Goal: Task Accomplishment & Management: Manage account settings

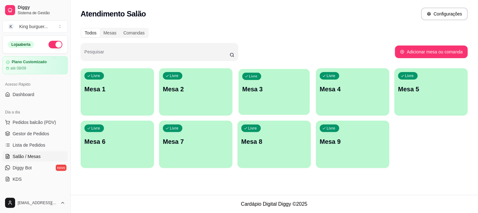
click at [260, 96] on div "Livre Mesa 3" at bounding box center [274, 88] width 71 height 38
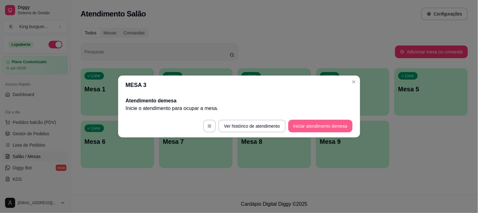
click at [308, 126] on button "Iniciar atendimento de mesa" at bounding box center [321, 126] width 64 height 13
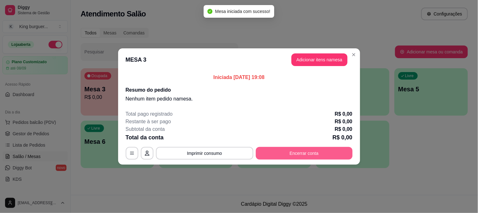
click at [282, 157] on button "Encerrar conta" at bounding box center [304, 153] width 97 height 13
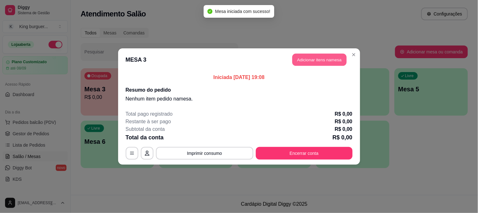
click at [322, 61] on button "Adicionar itens na mesa" at bounding box center [320, 60] width 54 height 12
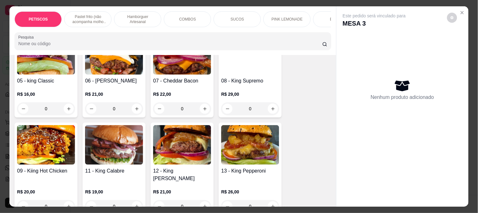
scroll to position [560, 0]
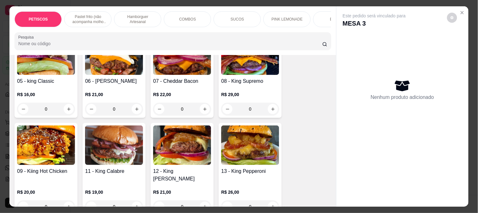
click at [172, 141] on img at bounding box center [182, 144] width 58 height 39
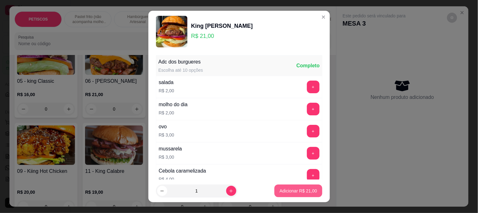
click at [290, 190] on p "Adicionar R$ 21,00" at bounding box center [299, 190] width 38 height 6
type input "1"
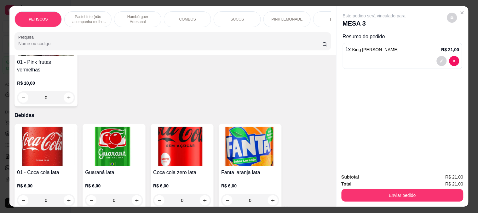
scroll to position [1816, 0]
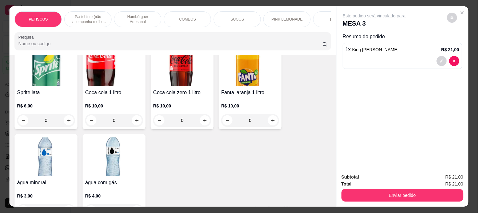
click at [113, 137] on img at bounding box center [114, 156] width 58 height 39
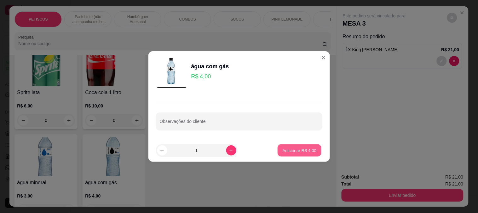
click at [297, 152] on p "Adicionar R$ 4,00" at bounding box center [300, 150] width 34 height 6
type input "1"
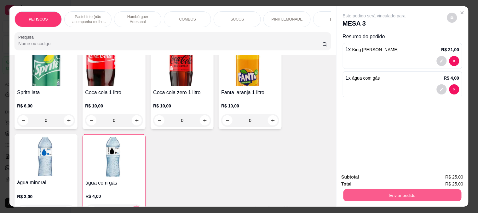
click at [359, 193] on button "Enviar pedido" at bounding box center [402, 195] width 118 height 12
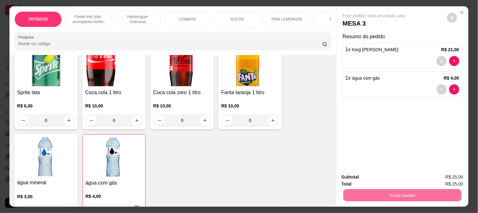
click at [386, 177] on button "Não registrar e enviar pedido" at bounding box center [382, 177] width 66 height 12
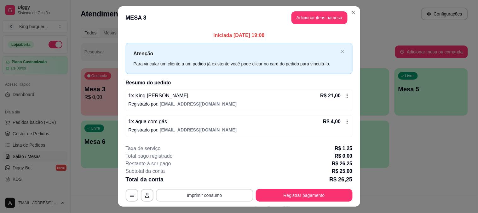
click at [206, 193] on button "Imprimir consumo" at bounding box center [204, 195] width 97 height 13
click at [201, 179] on button "IMPRESSORA" at bounding box center [204, 180] width 46 height 10
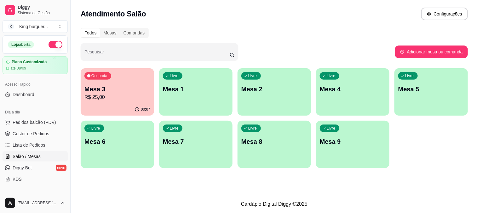
click at [264, 85] on p "Mesa 2" at bounding box center [275, 89] width 66 height 9
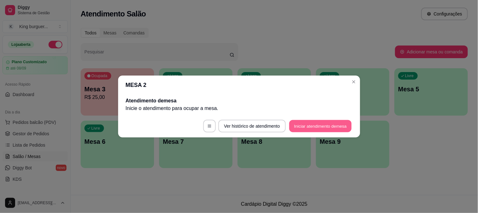
click at [325, 124] on button "Iniciar atendimento de mesa" at bounding box center [320, 126] width 62 height 12
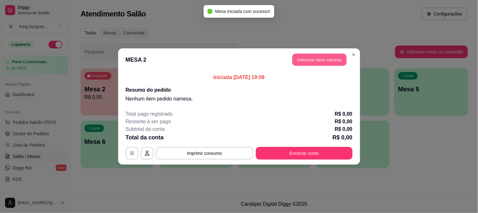
click at [332, 62] on button "Adicionar itens na mesa" at bounding box center [320, 60] width 54 height 12
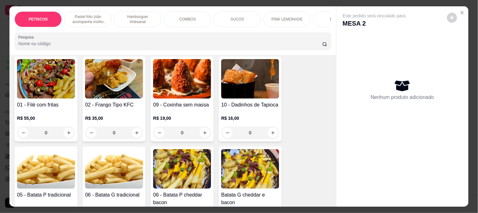
scroll to position [70, 0]
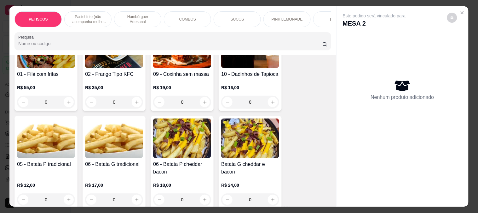
click at [65, 138] on img at bounding box center [46, 137] width 58 height 39
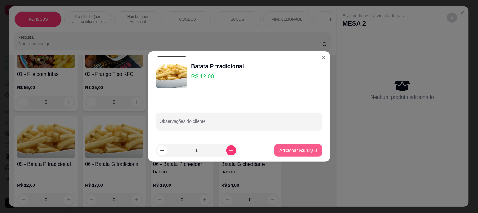
click at [295, 149] on p "Adicionar R$ 12,00" at bounding box center [299, 150] width 38 height 6
type input "1"
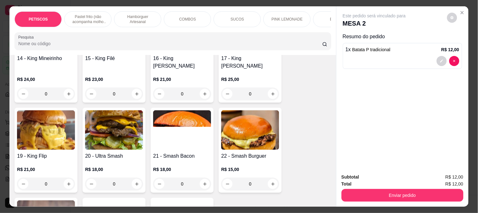
scroll to position [771, 0]
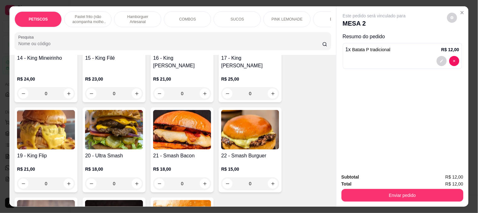
click at [117, 112] on img at bounding box center [114, 129] width 58 height 39
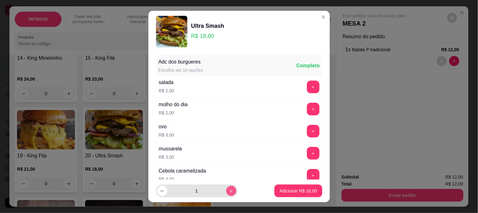
click at [229, 189] on icon "increase-product-quantity" at bounding box center [231, 190] width 5 height 5
type input "2"
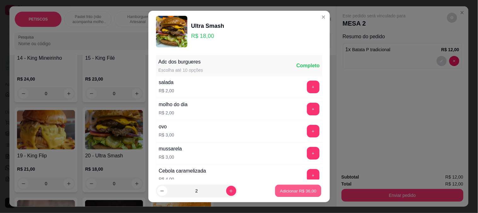
click at [288, 188] on p "Adicionar R$ 36,00" at bounding box center [298, 191] width 37 height 6
type input "2"
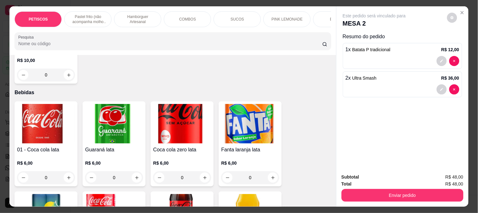
scroll to position [1717, 0]
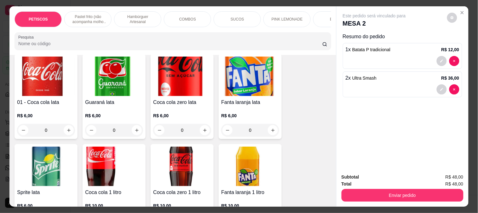
click at [92, 146] on img at bounding box center [114, 165] width 58 height 39
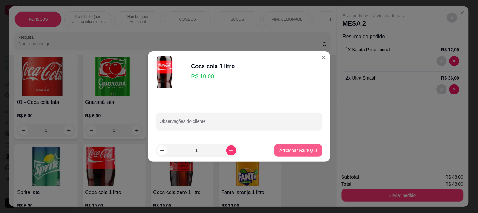
click at [298, 151] on p "Adicionar R$ 10,00" at bounding box center [299, 150] width 38 height 6
type input "1"
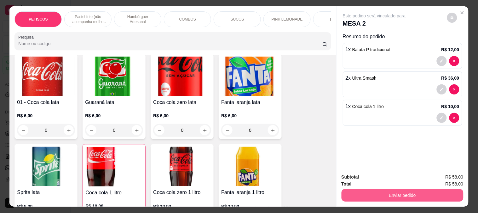
click at [364, 189] on button "Enviar pedido" at bounding box center [403, 195] width 122 height 13
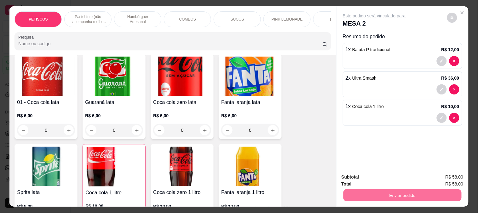
click at [361, 177] on button "Não registrar e enviar pedido" at bounding box center [382, 177] width 64 height 12
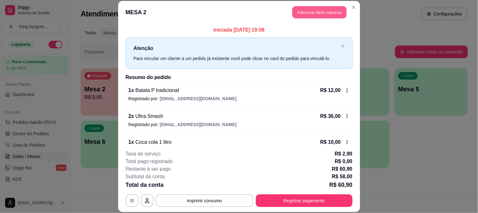
click at [324, 13] on button "Adicionar itens na mesa" at bounding box center [320, 12] width 54 height 12
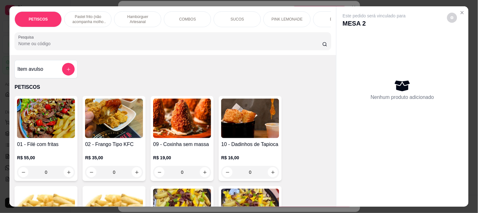
click at [370, 30] on div "Nenhum produto adicionado" at bounding box center [403, 90] width 120 height 124
click at [460, 10] on icon "Close" at bounding box center [462, 12] width 5 height 5
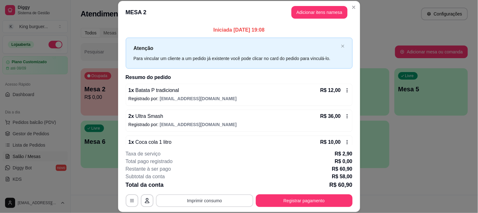
click at [209, 199] on button "Imprimir consumo" at bounding box center [204, 200] width 97 height 13
click at [205, 182] on button "IMPRESSORA" at bounding box center [204, 186] width 46 height 10
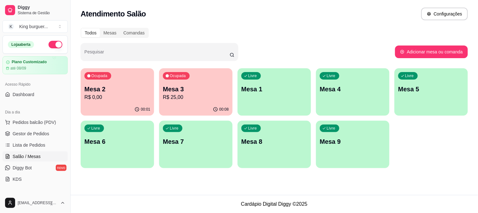
click at [347, 90] on p "Mesa 4" at bounding box center [353, 89] width 66 height 9
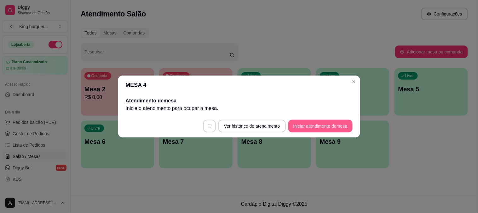
click at [311, 125] on button "Iniciar atendimento de mesa" at bounding box center [321, 126] width 64 height 13
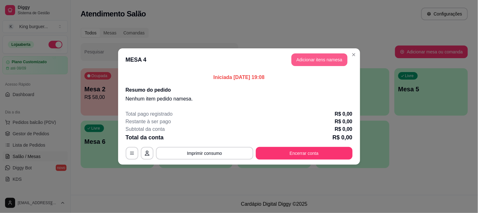
click at [324, 57] on button "Adicionar itens na mesa" at bounding box center [320, 59] width 56 height 13
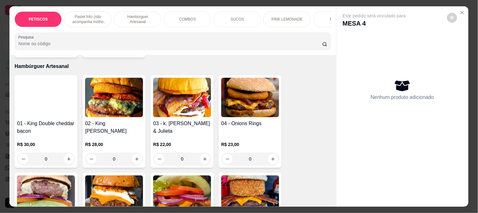
scroll to position [420, 0]
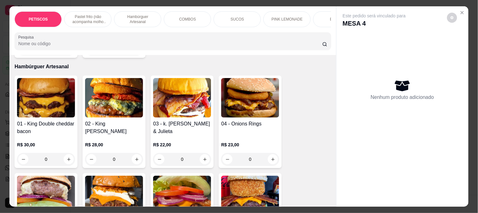
click at [237, 104] on img at bounding box center [250, 97] width 58 height 39
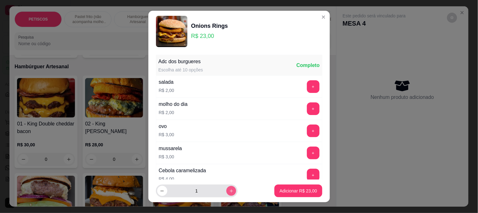
click at [228, 189] on button "increase-product-quantity" at bounding box center [231, 191] width 10 height 10
type input "2"
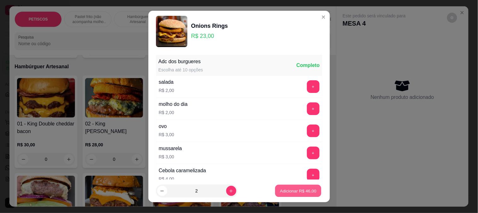
click at [291, 190] on p "Adicionar R$ 46,00" at bounding box center [298, 191] width 37 height 6
type input "2"
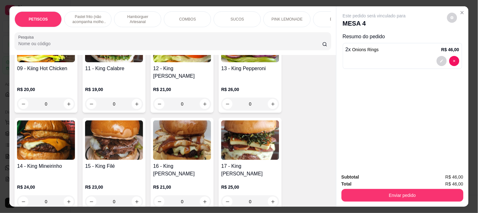
scroll to position [666, 0]
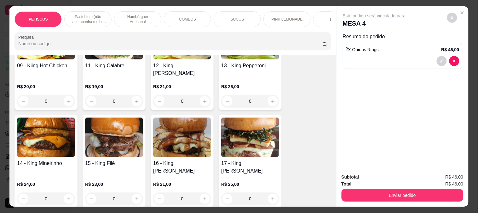
click at [114, 131] on img at bounding box center [114, 136] width 58 height 39
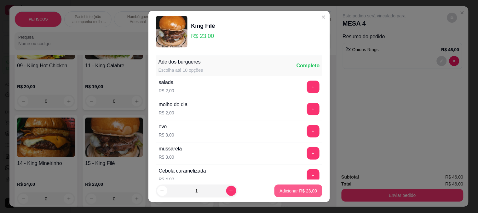
click at [297, 192] on p "Adicionar R$ 23,00" at bounding box center [299, 190] width 38 height 6
type input "1"
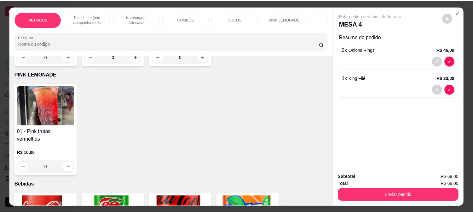
scroll to position [1752, 0]
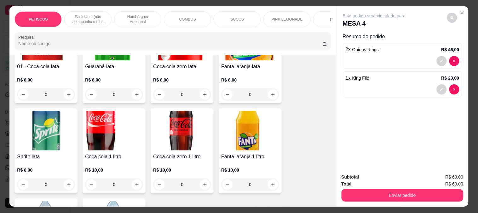
click at [177, 111] on img at bounding box center [182, 130] width 58 height 39
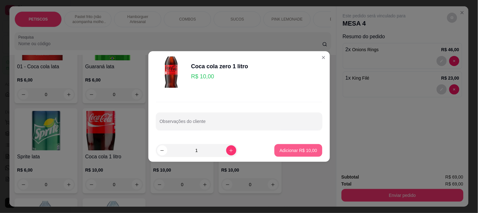
click at [307, 147] on p "Adicionar R$ 10,00" at bounding box center [299, 150] width 38 height 6
type input "1"
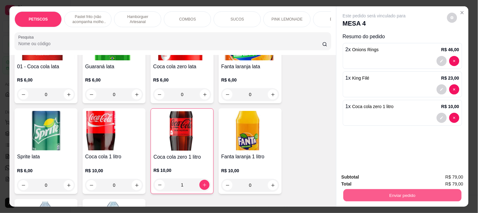
click at [360, 195] on button "Enviar pedido" at bounding box center [402, 195] width 118 height 12
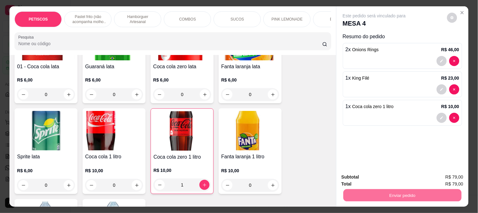
click at [360, 176] on button "Não registrar e enviar pedido" at bounding box center [382, 177] width 66 height 12
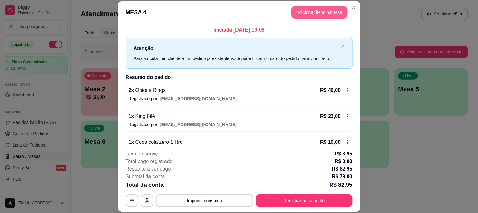
click at [310, 13] on button "Adicionar itens na mesa" at bounding box center [320, 12] width 56 height 13
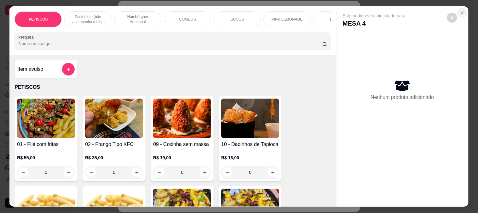
click at [464, 10] on button "Close" at bounding box center [463, 13] width 10 height 10
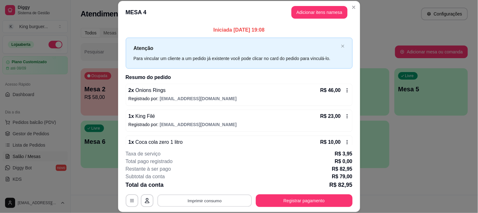
click at [209, 203] on button "Imprimir consumo" at bounding box center [204, 200] width 95 height 12
click at [211, 186] on button "IMPRESSORA" at bounding box center [204, 186] width 44 height 10
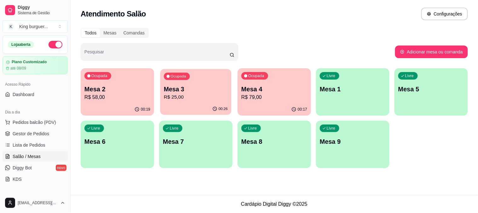
click at [205, 87] on p "Mesa 3" at bounding box center [196, 89] width 64 height 9
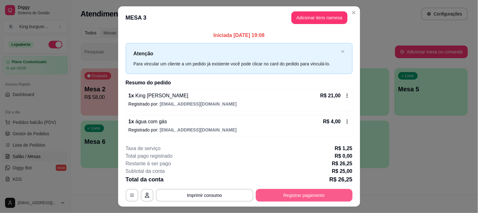
click at [300, 191] on button "Registrar pagamento" at bounding box center [304, 195] width 97 height 13
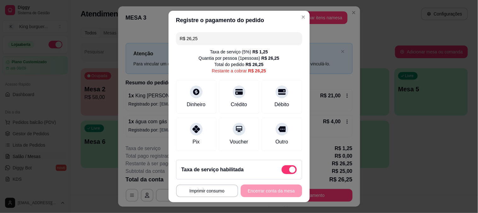
click at [282, 168] on span at bounding box center [289, 169] width 15 height 9
click at [282, 171] on input "checkbox" at bounding box center [284, 173] width 4 height 4
checkbox input "true"
type input "R$ 25,00"
checkbox input "false"
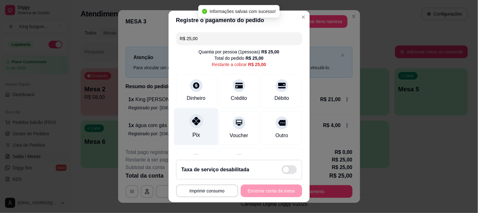
click at [192, 120] on icon at bounding box center [196, 121] width 8 height 8
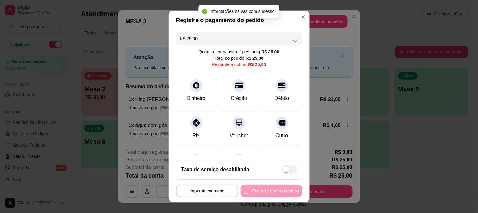
type input "R$ 0,00"
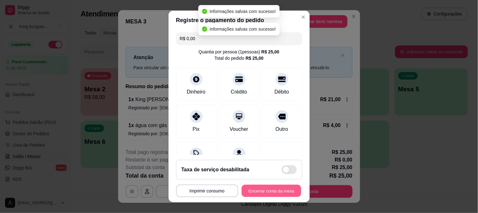
click at [272, 195] on button "Encerrar conta da mesa" at bounding box center [272, 190] width 60 height 12
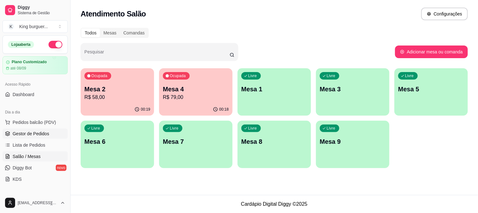
click at [44, 133] on span "Gestor de Pedidos" at bounding box center [31, 133] width 37 height 6
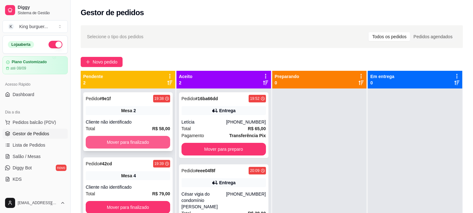
click at [150, 141] on button "Mover para finalizado" at bounding box center [128, 142] width 85 height 13
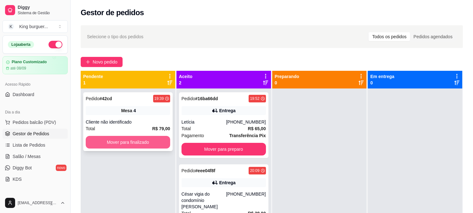
click at [150, 143] on button "Mover para finalizado" at bounding box center [128, 142] width 85 height 13
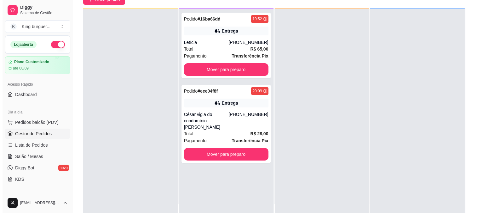
scroll to position [96, 0]
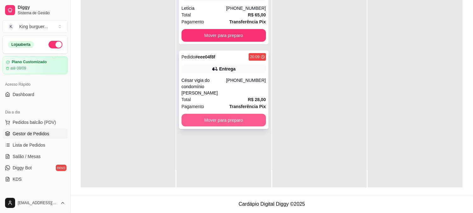
click at [260, 116] on button "Mover para preparo" at bounding box center [224, 120] width 85 height 13
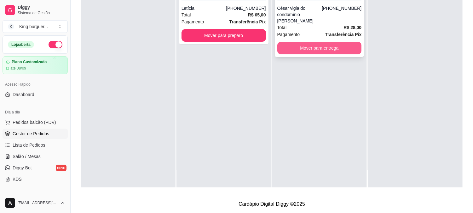
click at [349, 42] on button "Mover para entrega" at bounding box center [319, 48] width 85 height 13
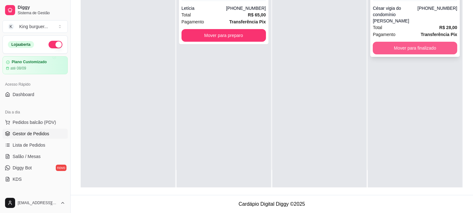
click at [400, 46] on button "Mover para finalizado" at bounding box center [415, 48] width 85 height 13
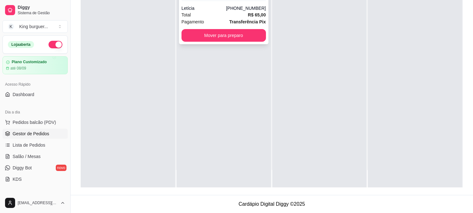
click at [253, 3] on div "Pedido # 16ba66dd 19:52 Entrega Letícia [PHONE_NUMBER] Total R$ 65,00 Pagamento…" at bounding box center [224, 12] width 90 height 66
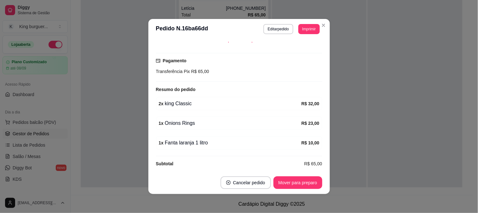
scroll to position [158, 0]
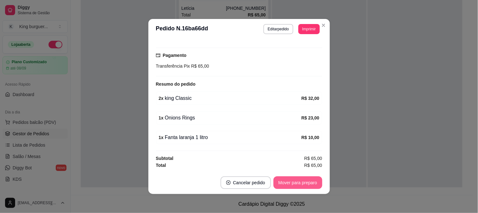
click at [303, 181] on button "Mover para preparo" at bounding box center [298, 182] width 49 height 13
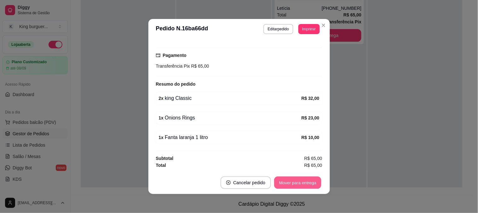
click at [303, 182] on button "Mover para entrega" at bounding box center [298, 182] width 47 height 12
click at [304, 182] on div "Mover para entrega" at bounding box center [298, 182] width 49 height 13
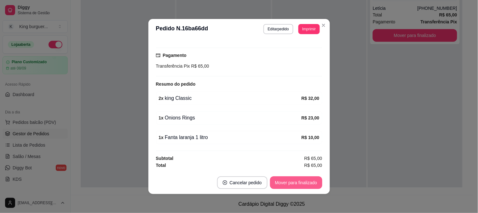
click at [304, 182] on button "Mover para finalizado" at bounding box center [296, 182] width 52 height 13
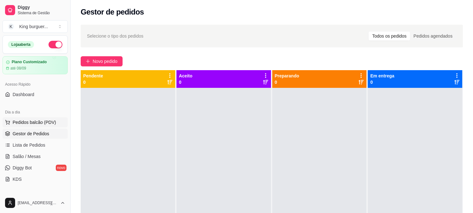
scroll to position [0, 0]
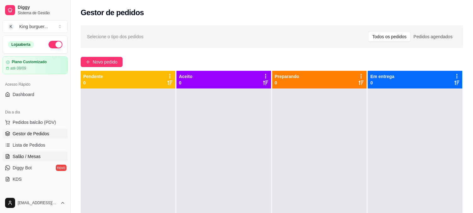
click at [37, 155] on span "Salão / Mesas" at bounding box center [27, 156] width 28 height 6
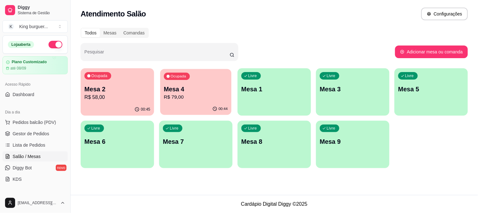
click at [172, 103] on button "Ocupada Mesa 4 R$ 79,00 00:44" at bounding box center [195, 92] width 71 height 46
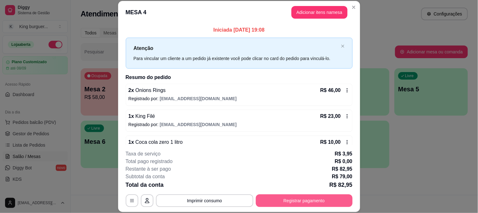
click at [304, 200] on button "Registrar pagamento" at bounding box center [304, 200] width 97 height 13
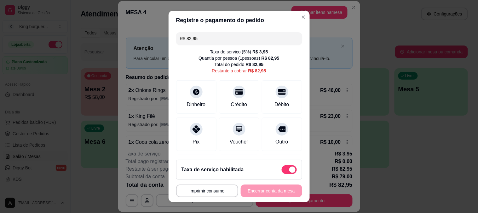
click at [282, 170] on span at bounding box center [289, 169] width 15 height 9
click at [282, 171] on input "checkbox" at bounding box center [284, 173] width 4 height 4
checkbox input "true"
type input "R$ 79,00"
checkbox input "false"
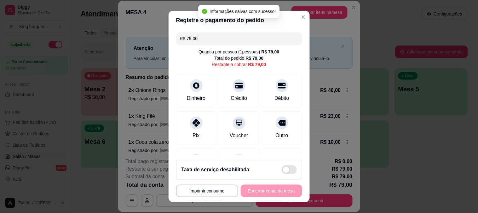
drag, startPoint x: 171, startPoint y: 35, endPoint x: 117, endPoint y: 34, distance: 54.6
click at [117, 34] on div "**********" at bounding box center [239, 106] width 478 height 213
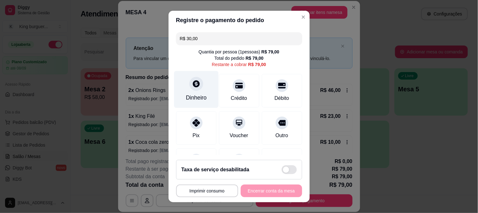
click at [196, 86] on icon at bounding box center [196, 83] width 8 height 8
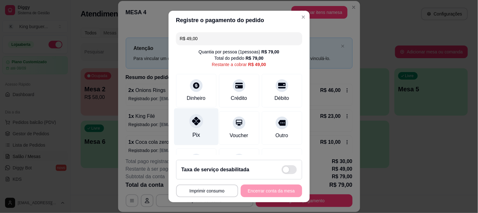
click at [192, 119] on icon at bounding box center [196, 121] width 8 height 8
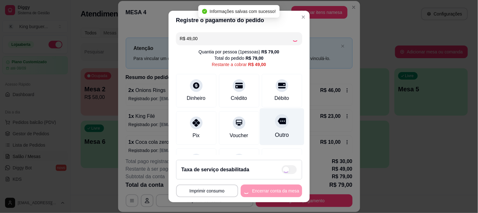
type input "R$ 0,00"
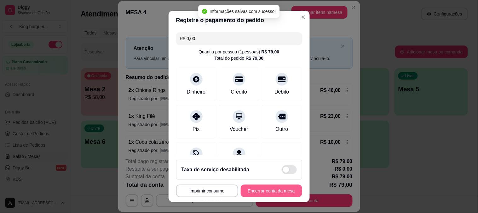
click at [264, 190] on button "Encerrar conta da mesa" at bounding box center [271, 190] width 61 height 13
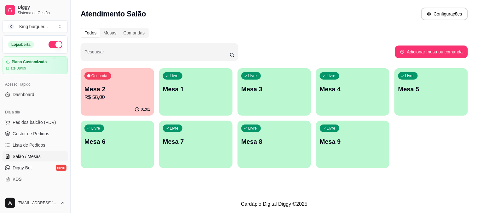
click at [119, 105] on div "01:01" at bounding box center [117, 109] width 73 height 12
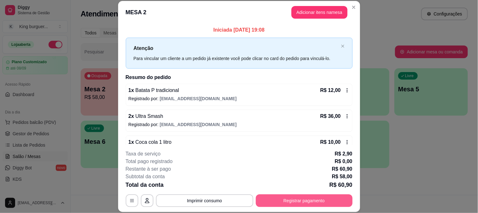
click at [282, 202] on button "Registrar pagamento" at bounding box center [304, 200] width 97 height 13
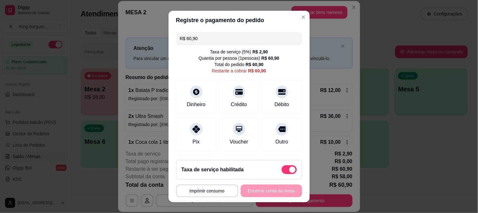
click at [282, 167] on span at bounding box center [289, 169] width 15 height 9
click at [282, 171] on input "checkbox" at bounding box center [284, 173] width 4 height 4
checkbox input "true"
type input "R$ 58,00"
checkbox input "false"
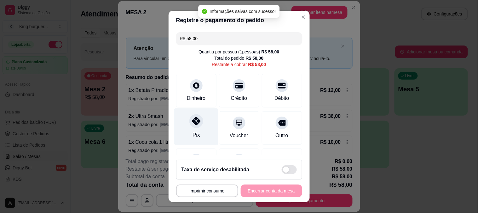
click at [192, 118] on icon at bounding box center [196, 121] width 8 height 8
type input "R$ 0,00"
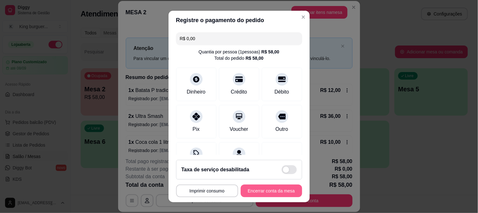
click at [263, 191] on button "Encerrar conta da mesa" at bounding box center [271, 190] width 61 height 13
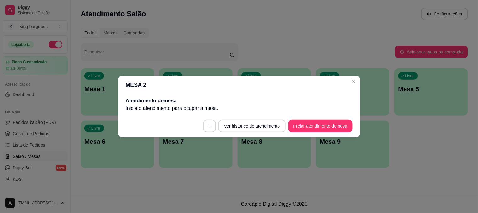
drag, startPoint x: 252, startPoint y: 196, endPoint x: 241, endPoint y: 188, distance: 13.7
click at [247, 194] on div "MESA 2 Atendimento de mesa Inicie o atendimento para ocupar a mesa . Ver histór…" at bounding box center [239, 106] width 478 height 213
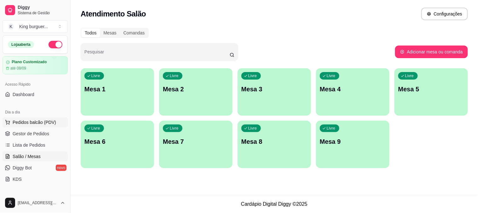
click at [33, 122] on span "Pedidos balcão (PDV)" at bounding box center [35, 122] width 44 height 6
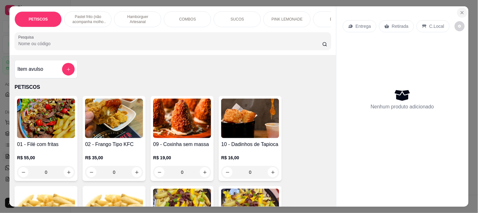
click at [460, 10] on icon "Close" at bounding box center [462, 12] width 5 height 5
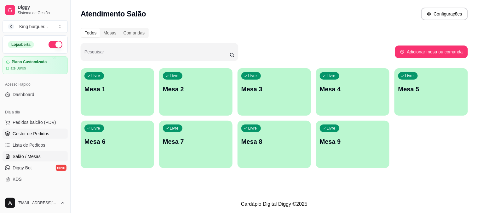
click at [30, 133] on span "Gestor de Pedidos" at bounding box center [31, 133] width 37 height 6
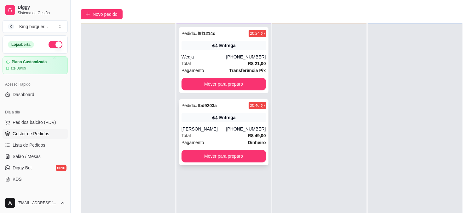
scroll to position [96, 0]
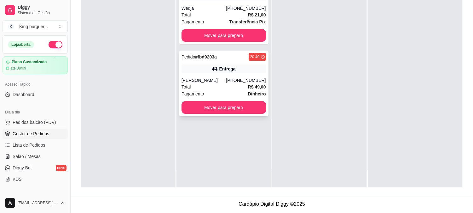
click at [242, 81] on div "[PHONE_NUMBER]" at bounding box center [246, 80] width 40 height 6
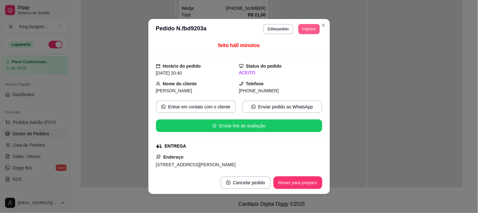
click at [304, 28] on button "Imprimir" at bounding box center [309, 29] width 21 height 10
click at [303, 49] on button "IMPRESSORA" at bounding box center [295, 52] width 46 height 10
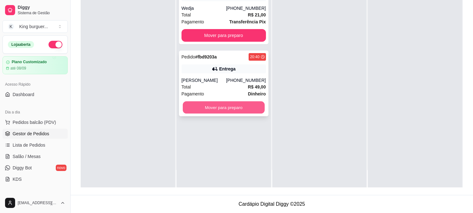
click at [245, 105] on button "Mover para preparo" at bounding box center [224, 107] width 82 height 12
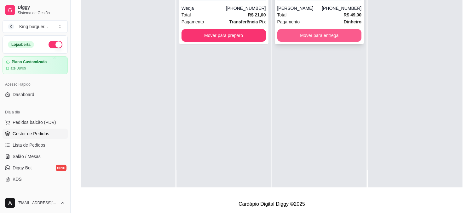
click at [310, 35] on button "Mover para entrega" at bounding box center [319, 35] width 85 height 13
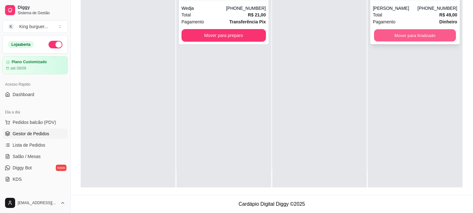
click at [380, 34] on button "Mover para finalizado" at bounding box center [415, 35] width 82 height 12
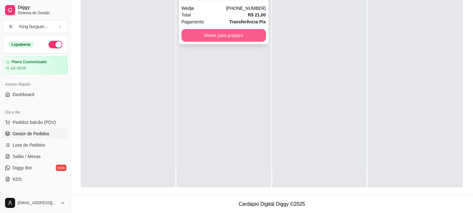
click at [247, 35] on button "Mover para preparo" at bounding box center [224, 35] width 85 height 13
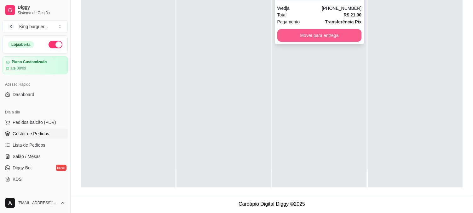
click at [292, 33] on button "Mover para entrega" at bounding box center [319, 35] width 85 height 13
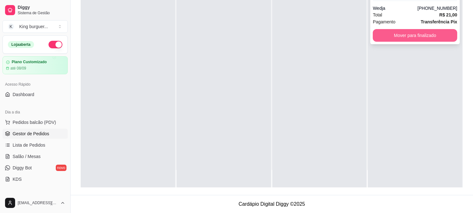
click at [381, 35] on button "Mover para finalizado" at bounding box center [415, 35] width 85 height 13
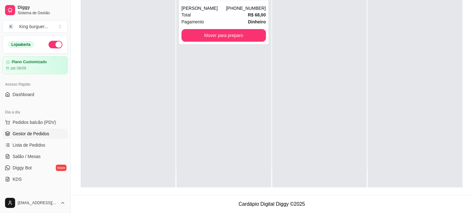
scroll to position [0, 0]
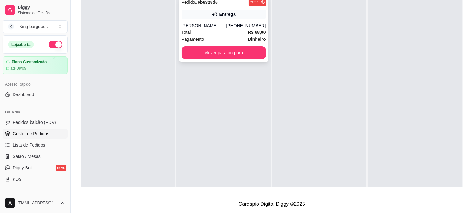
click at [226, 25] on div "[PERSON_NAME]" at bounding box center [204, 25] width 45 height 6
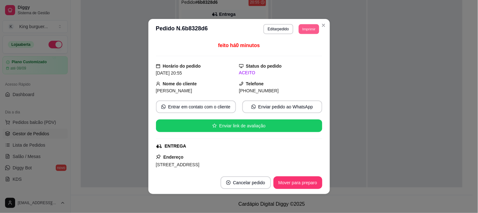
click at [314, 29] on button "Imprimir" at bounding box center [309, 29] width 20 height 10
click at [303, 53] on button "IMPRESSORA" at bounding box center [295, 52] width 46 height 10
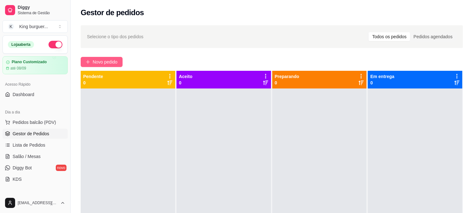
click at [104, 59] on span "Novo pedido" at bounding box center [105, 61] width 25 height 7
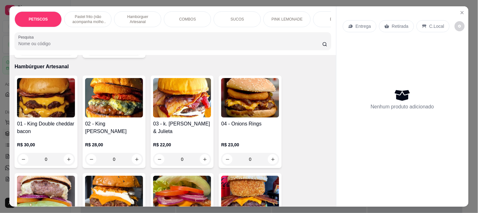
scroll to position [455, 0]
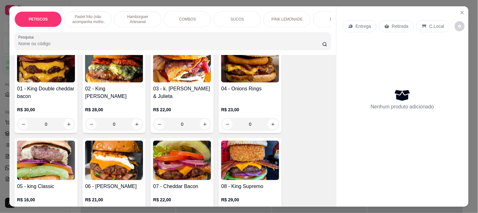
click at [49, 152] on img at bounding box center [46, 159] width 58 height 39
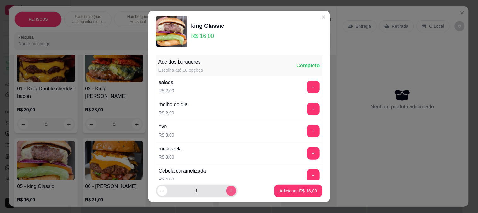
click at [227, 192] on button "increase-product-quantity" at bounding box center [231, 190] width 10 height 10
click at [227, 192] on button "increase-product-quantity" at bounding box center [231, 191] width 10 height 10
type input "4"
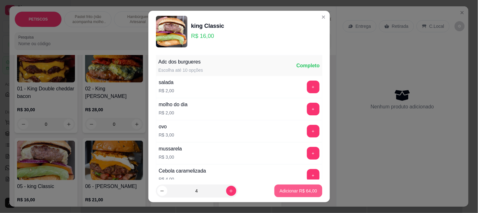
click at [300, 190] on p "Adicionar R$ 64,00" at bounding box center [299, 190] width 38 height 6
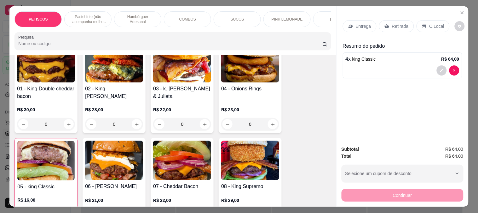
click at [359, 23] on p "Entrega" at bounding box center [363, 26] width 15 height 6
type input "0"
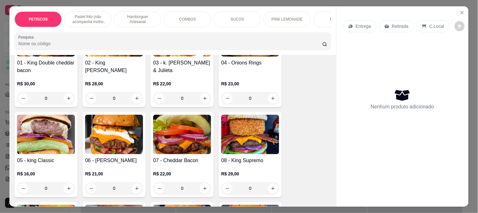
scroll to position [490, 0]
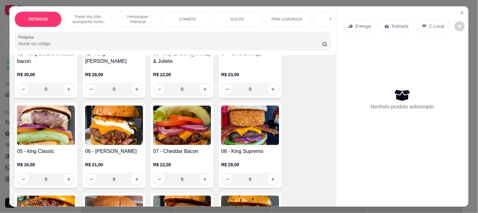
click at [33, 120] on img at bounding box center [46, 124] width 58 height 39
click at [462, 8] on button "Close" at bounding box center [463, 13] width 10 height 10
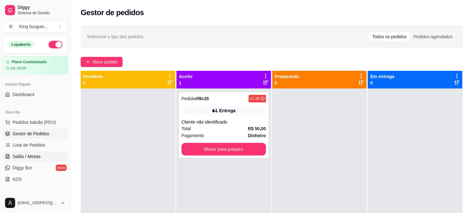
click at [38, 153] on span "Salão / Mesas" at bounding box center [27, 156] width 28 height 6
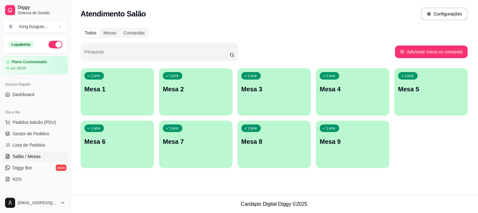
click at [342, 87] on p "Mesa 4" at bounding box center [353, 89] width 66 height 9
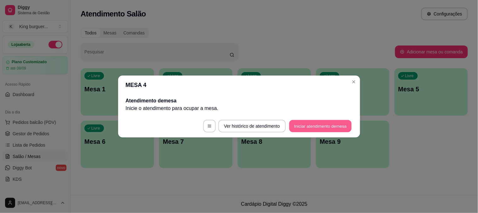
click at [325, 127] on button "Iniciar atendimento de mesa" at bounding box center [320, 126] width 62 height 12
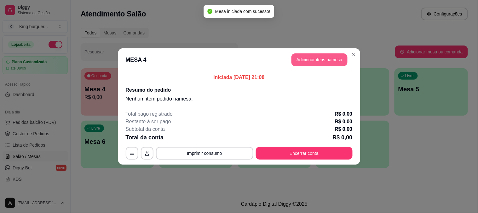
click at [311, 57] on button "Adicionar itens na mesa" at bounding box center [320, 59] width 56 height 13
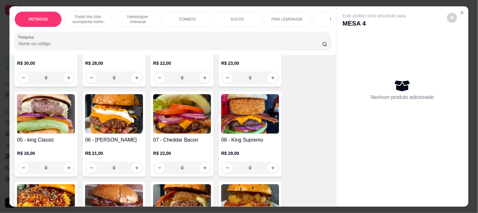
scroll to position [490, 0]
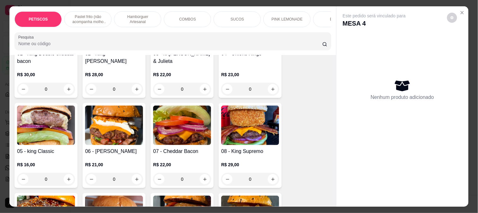
click at [42, 116] on img at bounding box center [46, 124] width 58 height 39
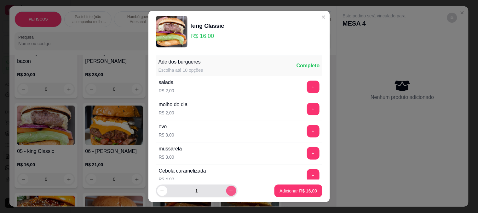
click at [229, 190] on icon "increase-product-quantity" at bounding box center [231, 190] width 5 height 5
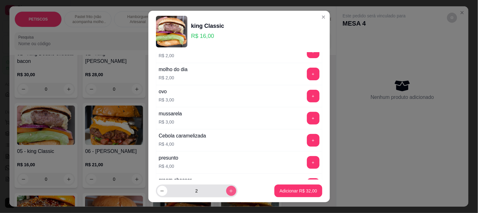
click at [229, 188] on icon "increase-product-quantity" at bounding box center [231, 190] width 5 height 5
type input "3"
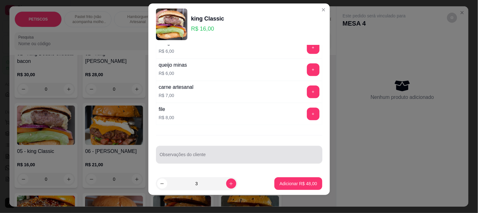
scroll to position [9, 0]
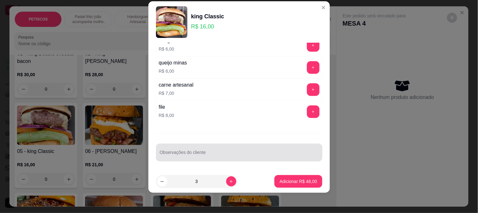
click at [185, 151] on div at bounding box center [239, 152] width 159 height 13
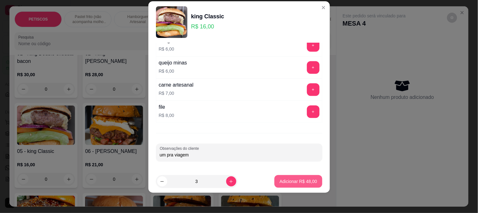
type input "um pra viagem"
click at [281, 183] on p "Adicionar R$ 48,00" at bounding box center [299, 181] width 38 height 6
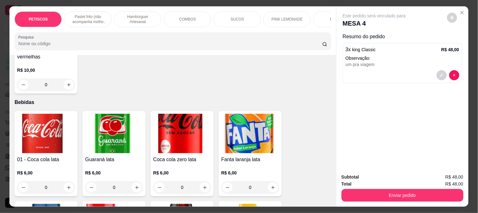
scroll to position [1752, 0]
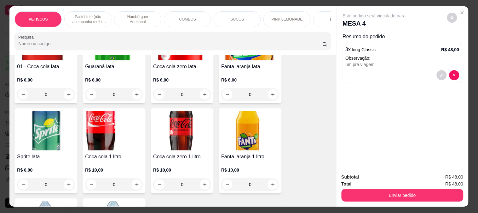
click at [102, 114] on img at bounding box center [114, 130] width 58 height 39
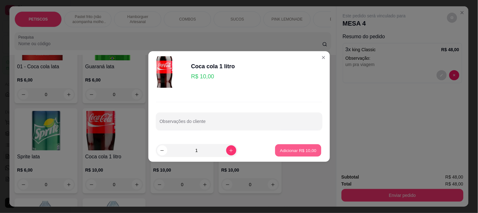
click at [299, 152] on p "Adicionar R$ 10,00" at bounding box center [298, 150] width 37 height 6
type input "1"
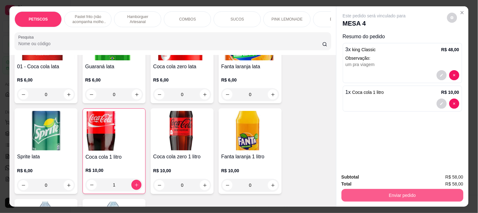
click at [359, 196] on button "Enviar pedido" at bounding box center [403, 195] width 122 height 13
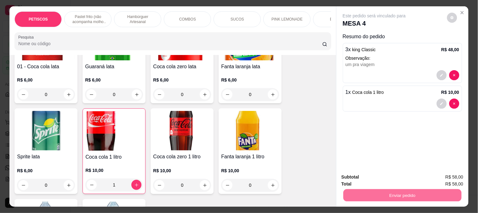
click at [373, 177] on button "Não registrar e enviar pedido" at bounding box center [382, 177] width 66 height 12
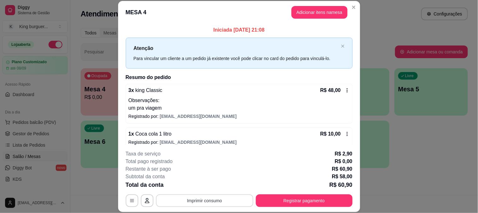
click at [209, 196] on button "Imprimir consumo" at bounding box center [204, 200] width 97 height 13
click at [215, 186] on button "IMPRESSORA" at bounding box center [204, 186] width 46 height 10
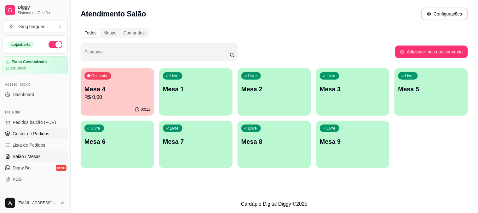
click at [42, 134] on span "Gestor de Pedidos" at bounding box center [31, 133] width 37 height 6
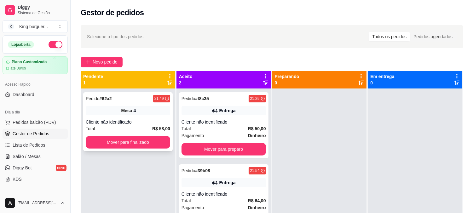
click at [143, 134] on div "Pedido # 62a2 21:49 Mesa 4 Cliente não identificado Total R$ 58,00 Mover para f…" at bounding box center [128, 121] width 90 height 59
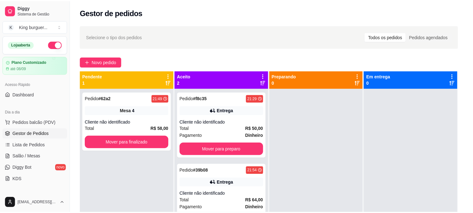
scroll to position [35, 0]
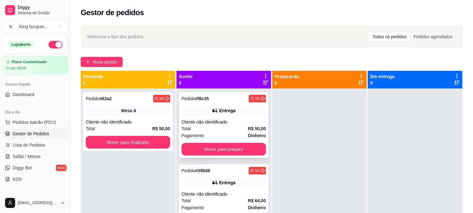
click at [236, 120] on div "Cliente não identificado" at bounding box center [224, 122] width 85 height 6
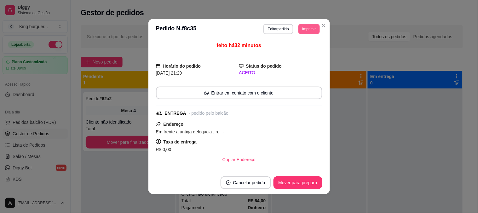
click at [305, 26] on button "Imprimir" at bounding box center [309, 29] width 21 height 10
click at [301, 53] on button "IMPRESSORA" at bounding box center [295, 51] width 44 height 10
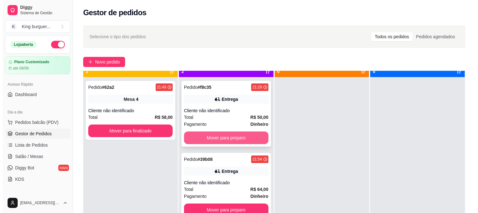
scroll to position [17, 0]
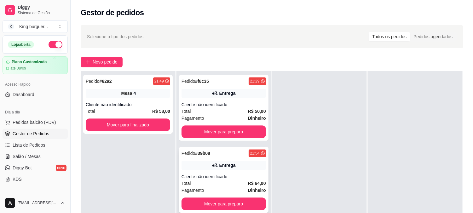
click at [233, 161] on div "Entrega" at bounding box center [224, 164] width 85 height 9
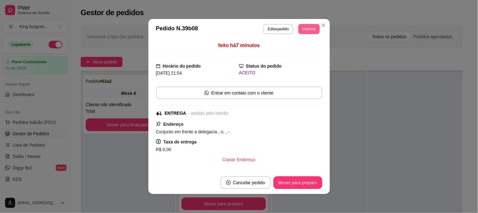
click at [310, 31] on button "Imprimir" at bounding box center [309, 29] width 21 height 10
click at [299, 51] on button "IMPRESSORA" at bounding box center [295, 51] width 46 height 10
